Goal: Information Seeking & Learning: Check status

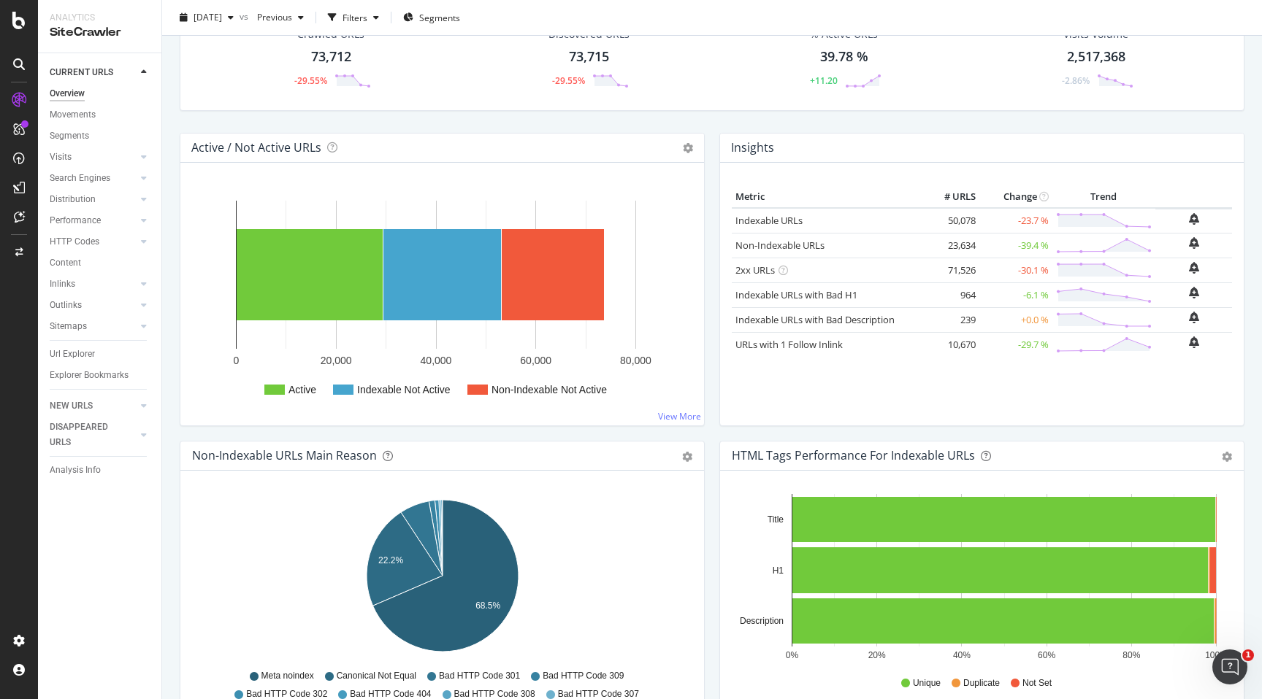
scroll to position [84, 0]
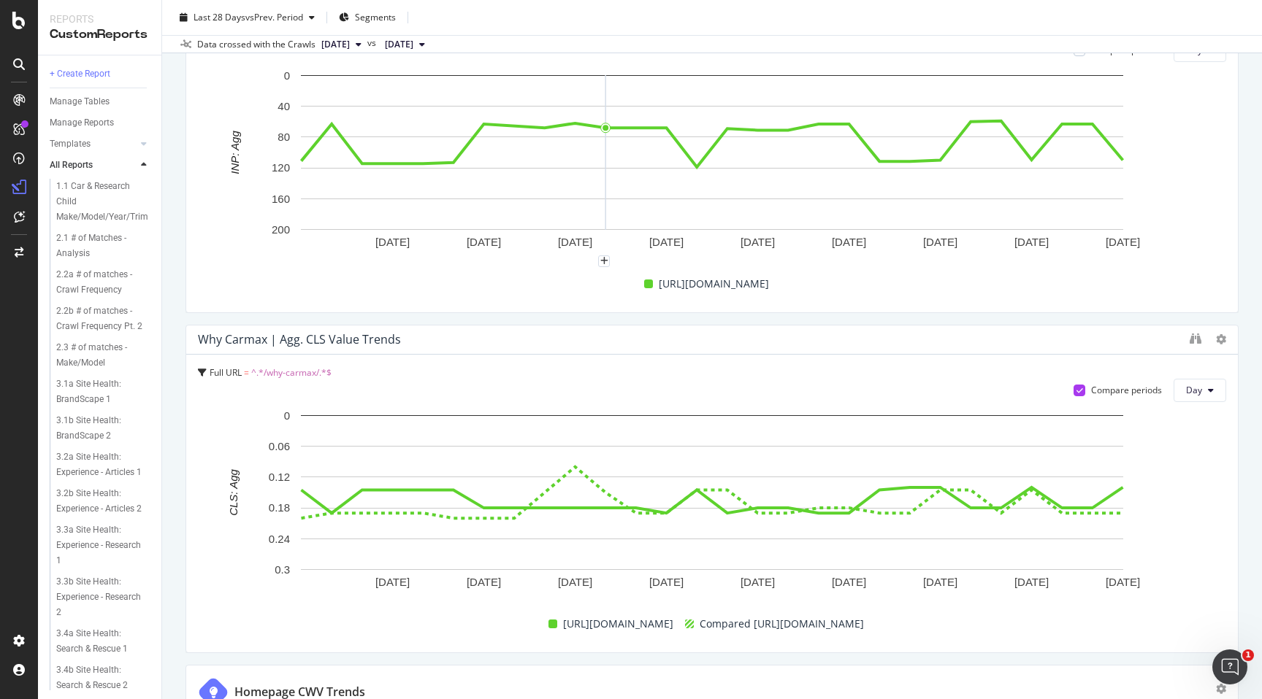
scroll to position [1797, 0]
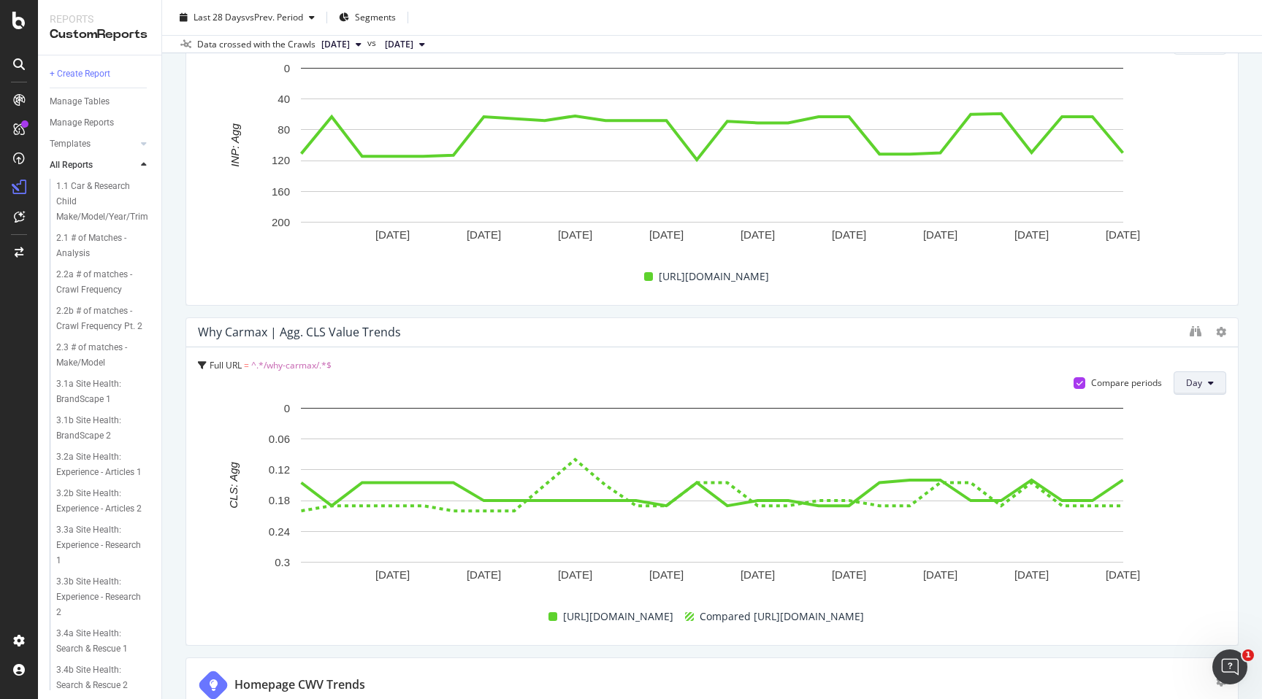
click at [1204, 391] on button "Day" at bounding box center [1199, 383] width 53 height 23
click at [1197, 463] on span "Month" at bounding box center [1199, 466] width 26 height 13
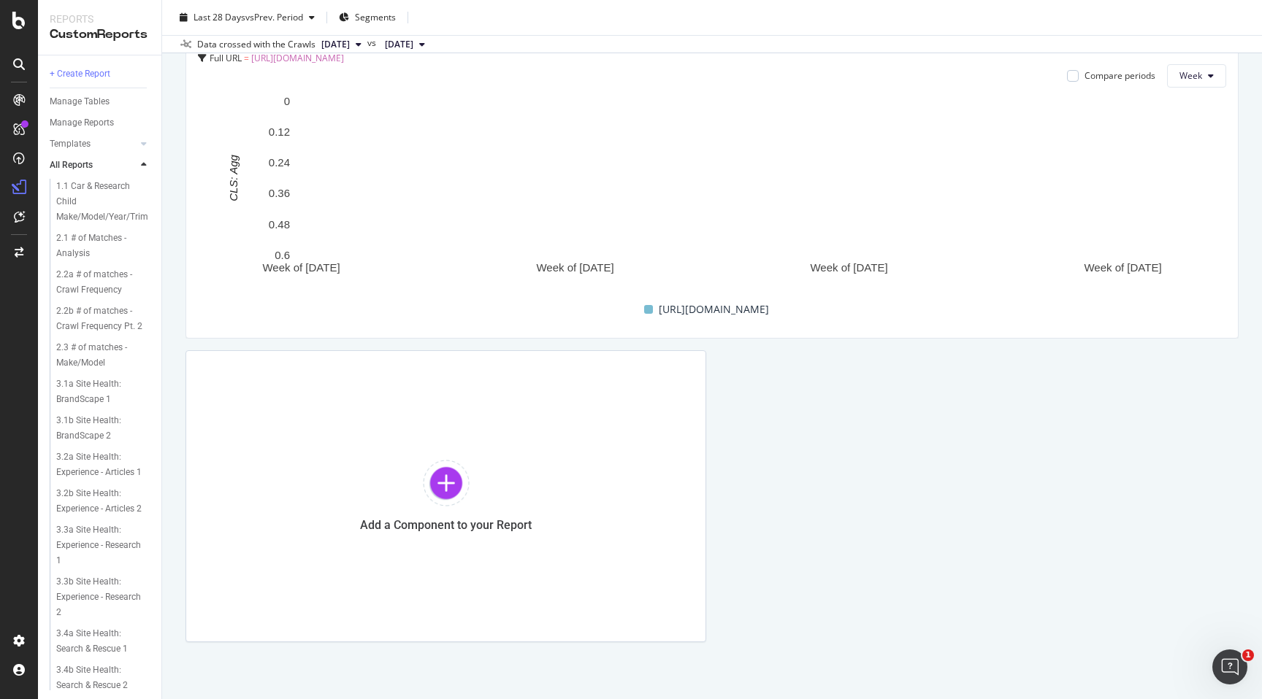
scroll to position [3235, 0]
